Goal: Task Accomplishment & Management: Manage account settings

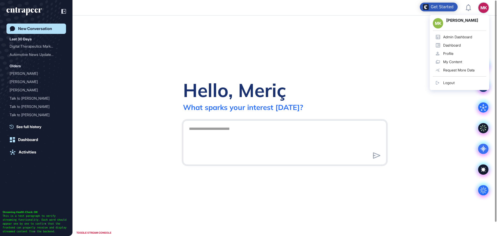
click at [452, 36] on div "Admin Dashboard" at bounding box center [457, 37] width 29 height 4
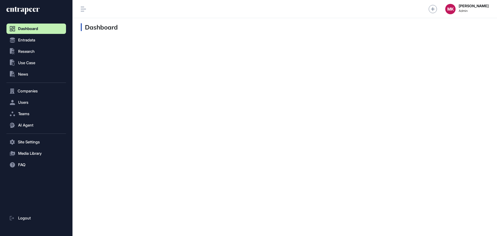
scroll to position [0, 0]
click at [35, 98] on button "Users" at bounding box center [36, 102] width 60 height 10
click at [21, 112] on span "User List" at bounding box center [24, 113] width 14 height 4
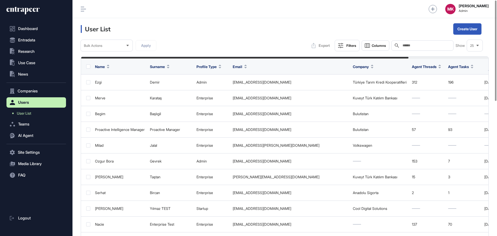
click at [412, 49] on div "Search" at bounding box center [422, 45] width 62 height 10
click at [411, 47] on input "text" at bounding box center [426, 45] width 48 height 4
click at [409, 45] on input "text" at bounding box center [426, 45] width 48 height 4
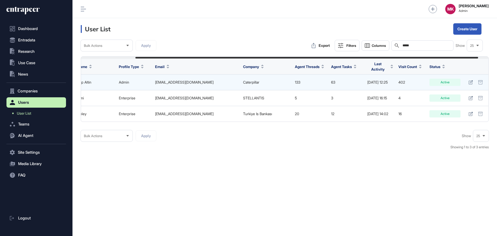
scroll to position [0, 77]
type input "*****"
click at [468, 80] on icon at bounding box center [470, 82] width 4 height 4
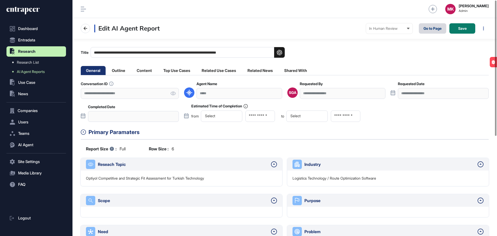
click at [426, 27] on link "Go to Page" at bounding box center [432, 28] width 27 height 10
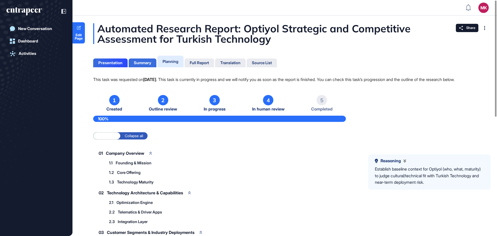
click at [141, 62] on div "Summary" at bounding box center [142, 63] width 17 height 5
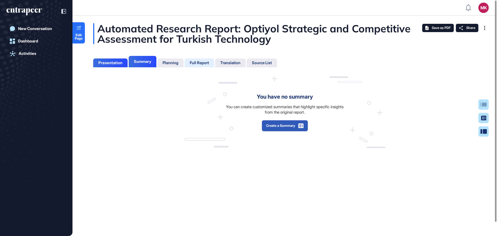
scroll to position [2, 0]
click at [209, 64] on div "Full Report" at bounding box center [199, 63] width 19 height 5
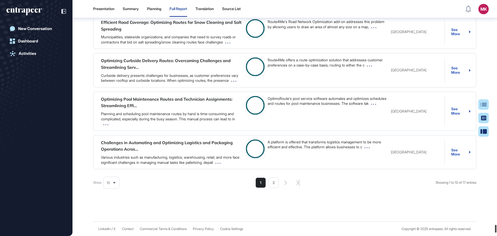
scroll to position [20005, 0]
drag, startPoint x: 495, startPoint y: 141, endPoint x: 497, endPoint y: 244, distance: 103.0
click at [497, 236] on html "Presentation Summary Planning Full Report Translation Source List MK Admin Dash…" at bounding box center [248, 138] width 497 height 277
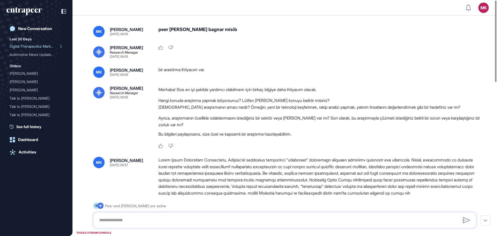
click at [30, 46] on div "Digital Therapeutics Mark..." at bounding box center [34, 46] width 49 height 8
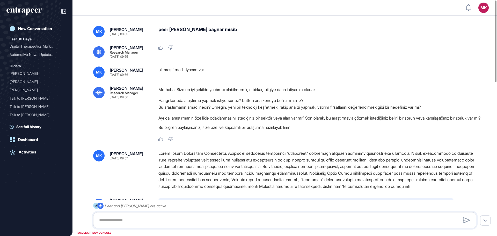
click at [423, 142] on div "Like Dislike" at bounding box center [319, 139] width 322 height 5
